Goal: Task Accomplishment & Management: Complete application form

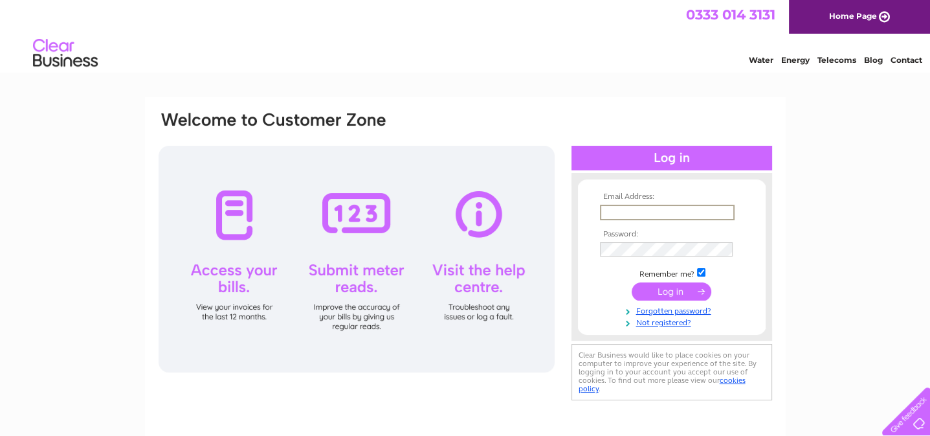
click at [668, 215] on input "text" at bounding box center [667, 213] width 135 height 16
type input "[EMAIL_ADDRESS][DOMAIN_NAME]"
click at [756, 192] on div "Email Address: [EMAIL_ADDRESS][DOMAIN_NAME] Password:" at bounding box center [672, 257] width 201 height 142
click at [812, 262] on div "Email Address: [EMAIL_ADDRESS][DOMAIN_NAME] Password:" at bounding box center [465, 389] width 930 height 584
click at [652, 320] on link "Not registered?" at bounding box center [673, 320] width 147 height 12
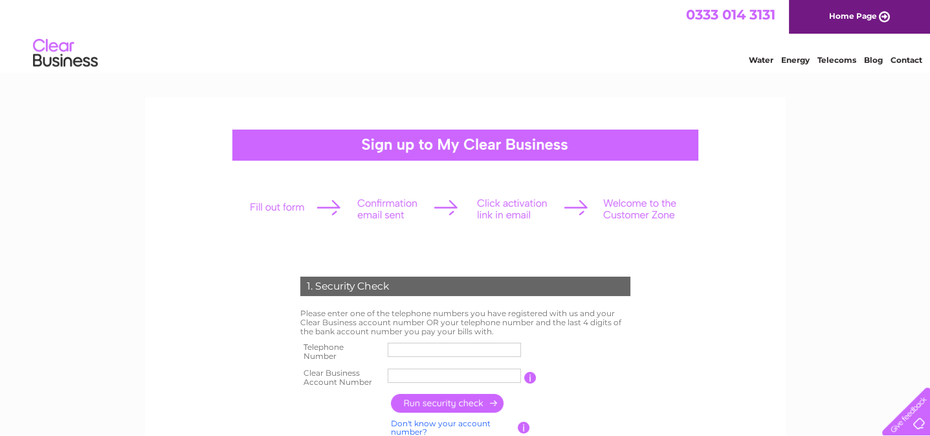
click at [459, 350] on input "text" at bounding box center [454, 349] width 133 height 14
type input "07974093450"
click at [449, 377] on input "Not in Em" at bounding box center [454, 375] width 133 height 14
type input "N"
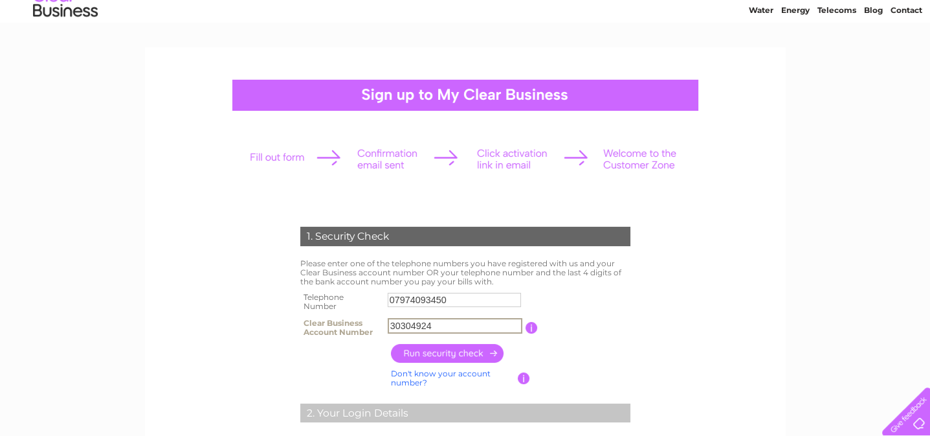
scroll to position [72, 0]
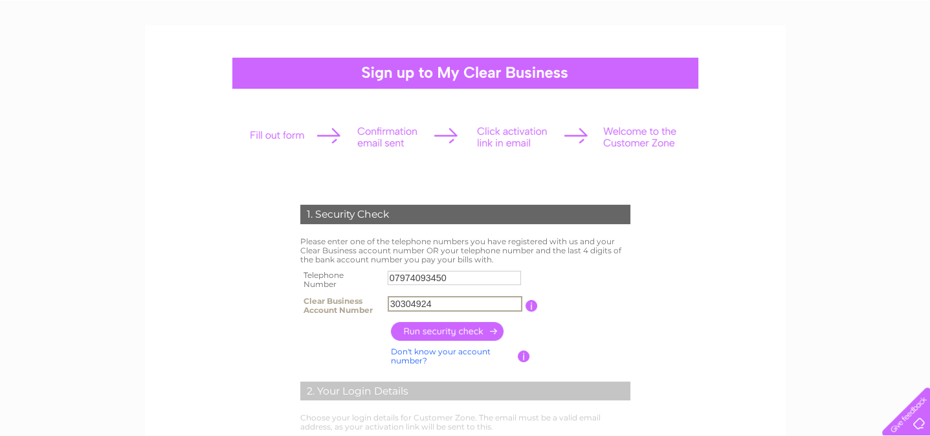
type input "30304924"
click at [445, 332] on input "button" at bounding box center [448, 331] width 114 height 19
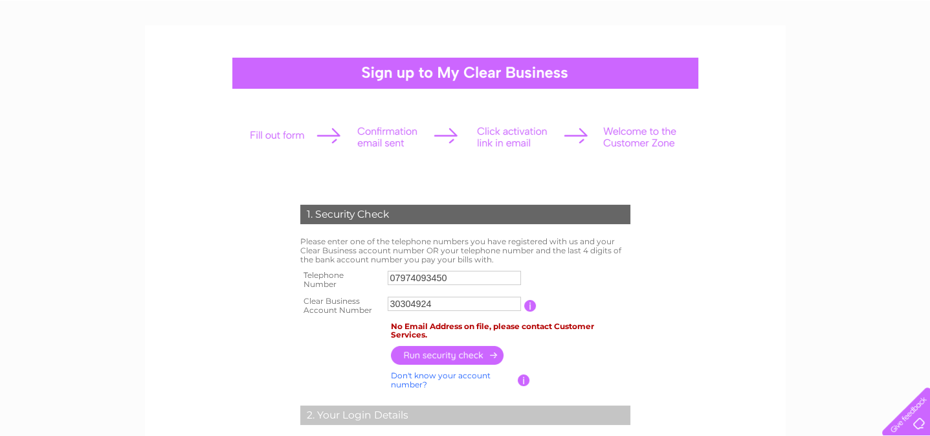
click at [462, 333] on td "No Email Address on file, please contact Customer Services." at bounding box center [511, 330] width 246 height 25
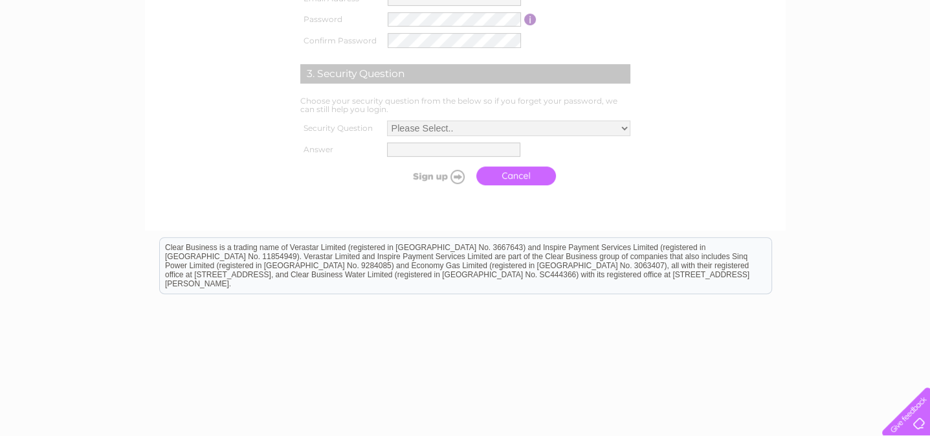
scroll to position [566, 0]
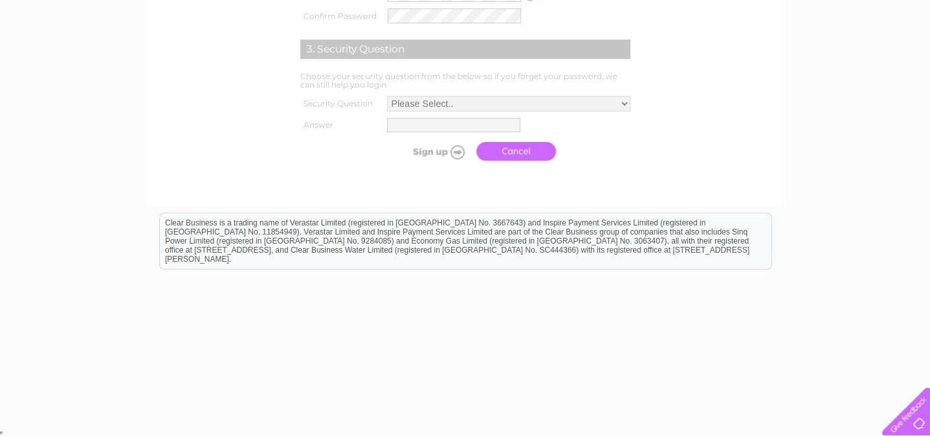
click at [511, 153] on link "Cancel" at bounding box center [516, 151] width 80 height 19
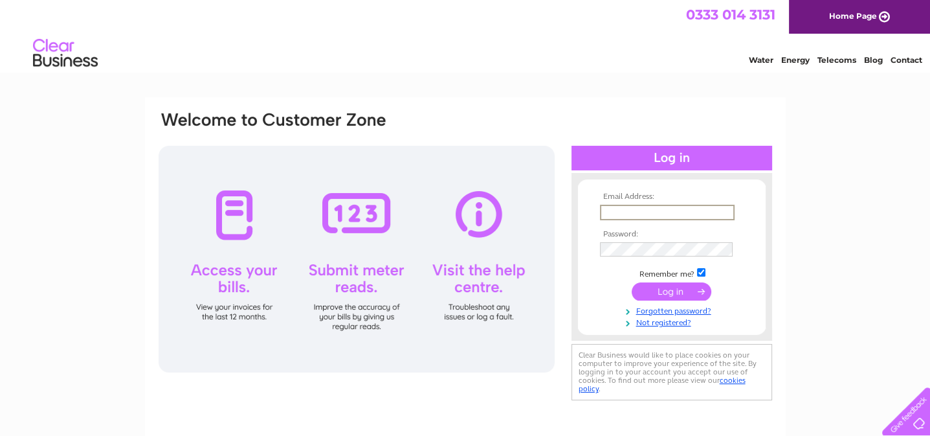
click at [674, 216] on input "text" at bounding box center [667, 213] width 135 height 16
type input "[EMAIL_ADDRESS][DOMAIN_NAME]"
click at [669, 292] on input "submit" at bounding box center [672, 290] width 80 height 18
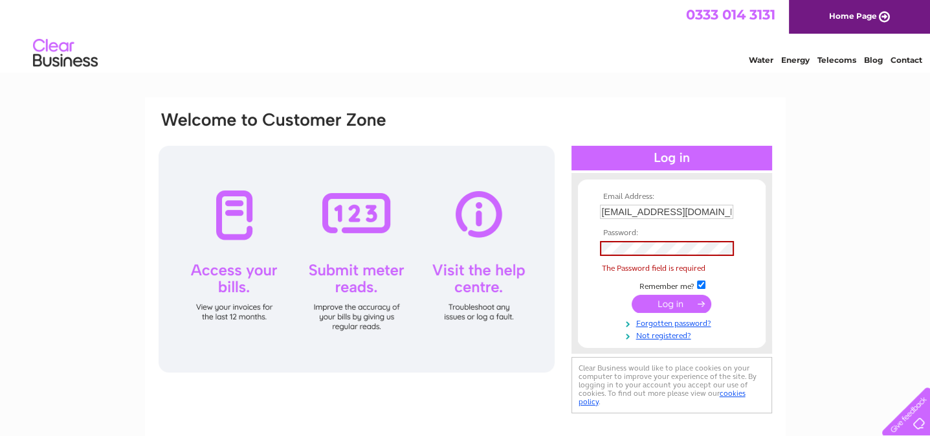
click at [669, 292] on td at bounding box center [672, 303] width 150 height 25
